Goal: Information Seeking & Learning: Check status

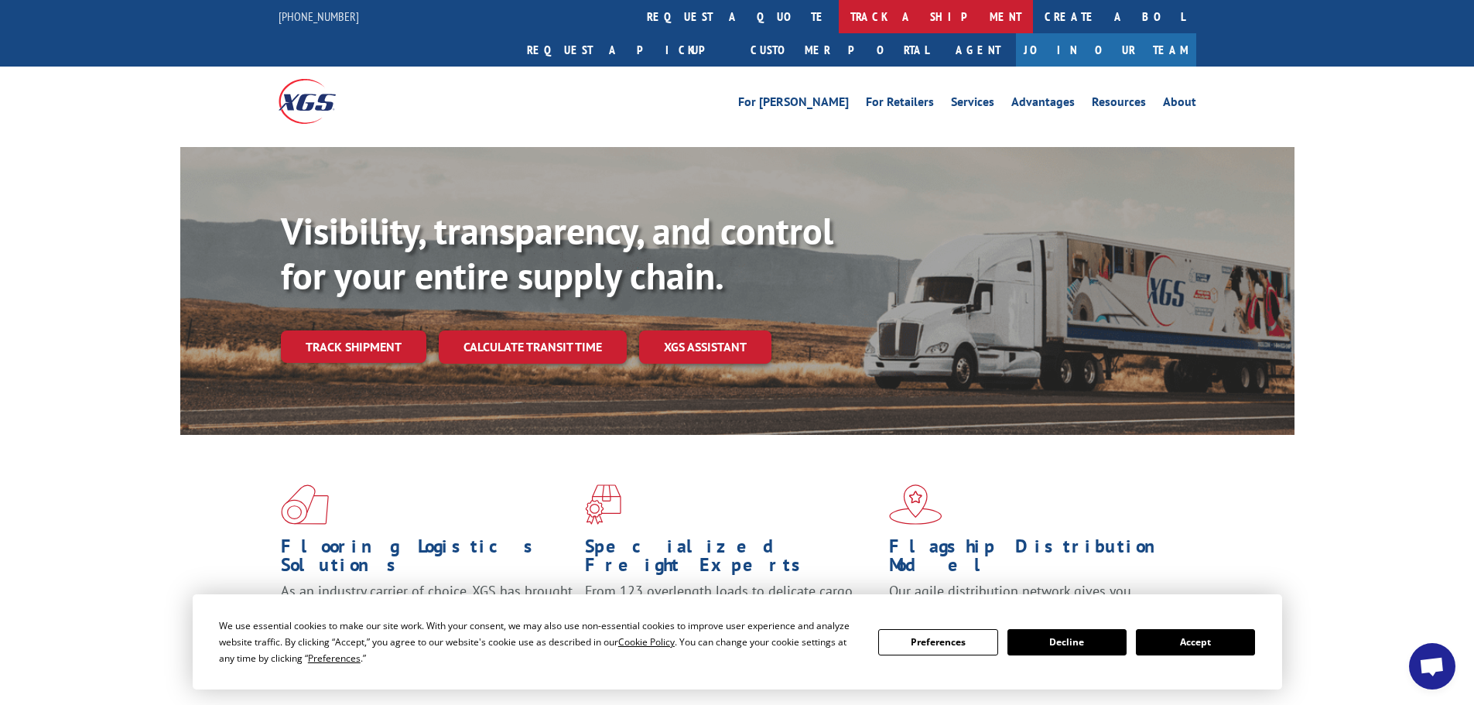
click at [839, 22] on link "track a shipment" at bounding box center [936, 16] width 194 height 33
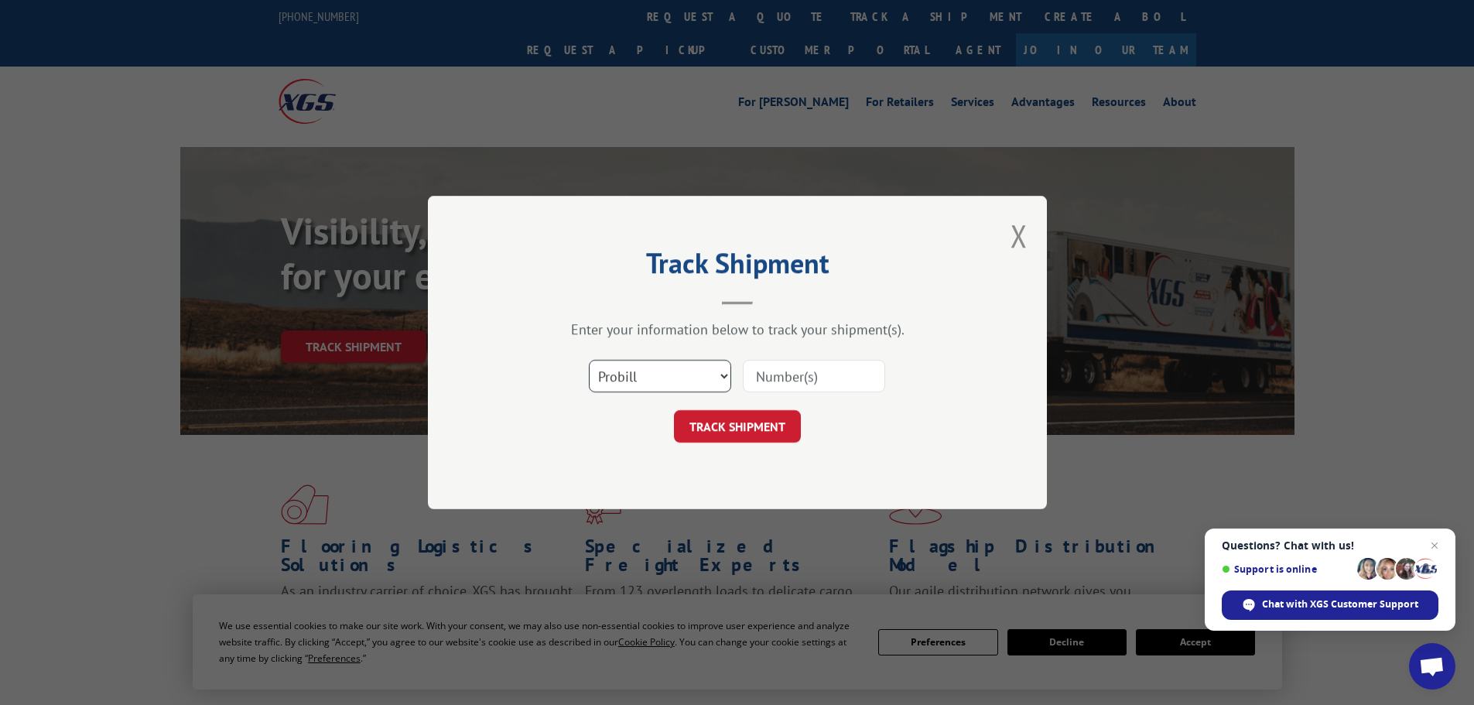
click at [696, 371] on select "Select category... Probill BOL PO" at bounding box center [660, 376] width 142 height 33
select select "bol"
click at [589, 360] on select "Select category... Probill BOL PO" at bounding box center [660, 376] width 142 height 33
click at [781, 388] on input at bounding box center [814, 376] width 142 height 33
paste input "130500664"
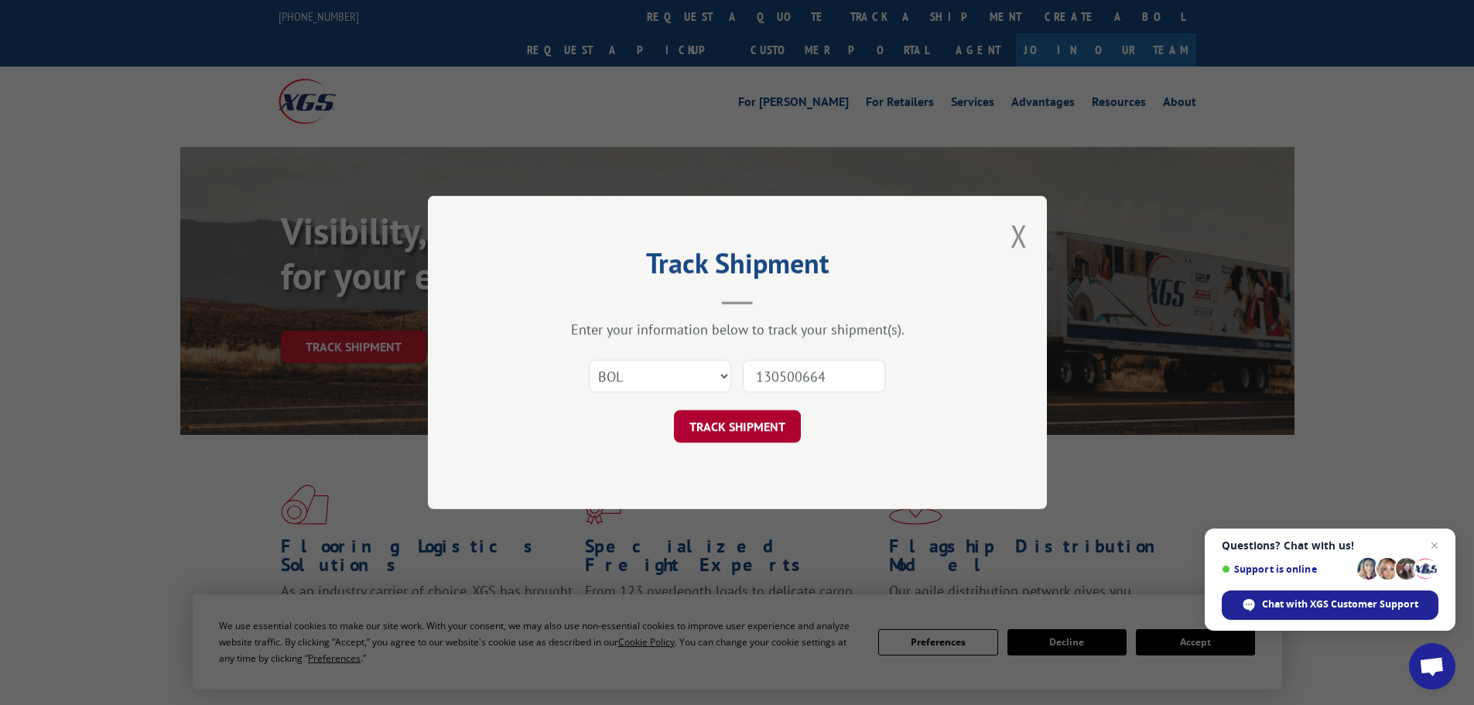
type input "130500664"
click at [755, 420] on button "TRACK SHIPMENT" at bounding box center [737, 426] width 127 height 33
